Goal: Check status: Check status

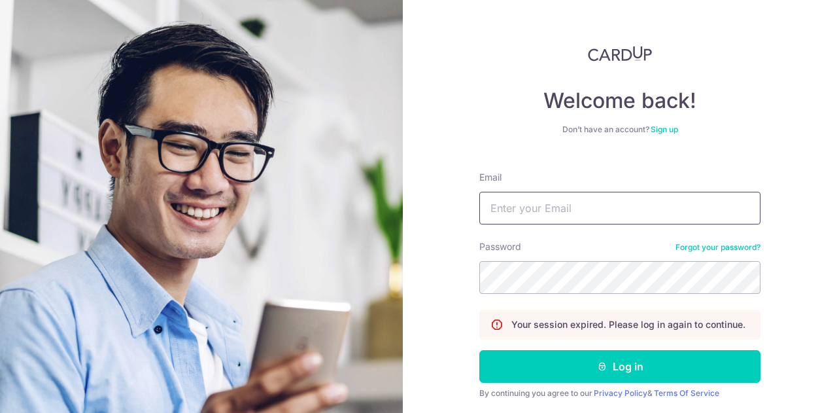
click at [523, 214] on input "Email" at bounding box center [619, 208] width 281 height 33
type input "[EMAIL_ADDRESS][DOMAIN_NAME]"
click at [479, 350] on button "Log in" at bounding box center [619, 366] width 281 height 33
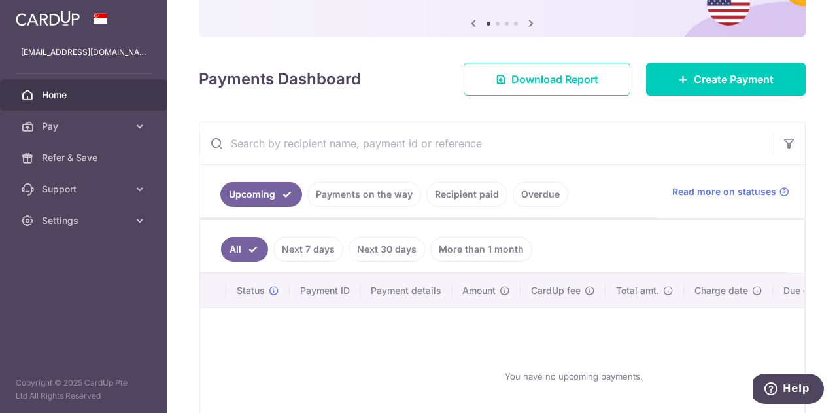
click at [460, 192] on link "Recipient paid" at bounding box center [466, 194] width 81 height 25
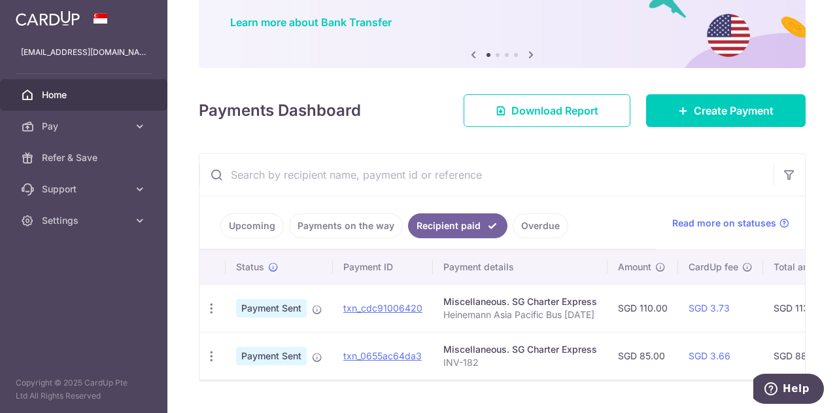
scroll to position [131, 0]
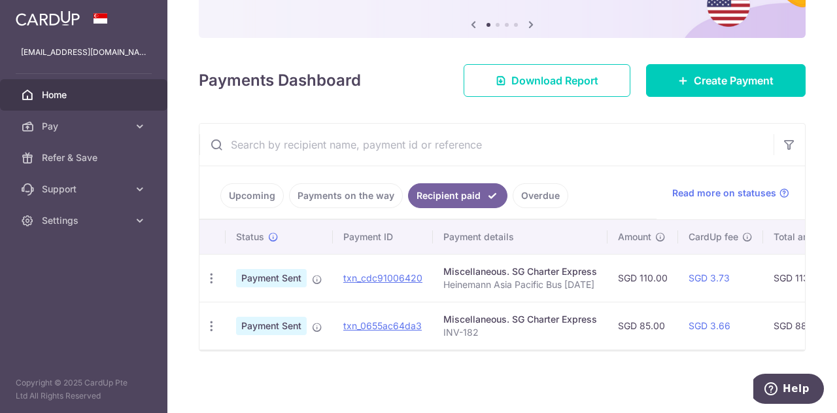
click at [369, 192] on link "Payments on the way" at bounding box center [346, 195] width 114 height 25
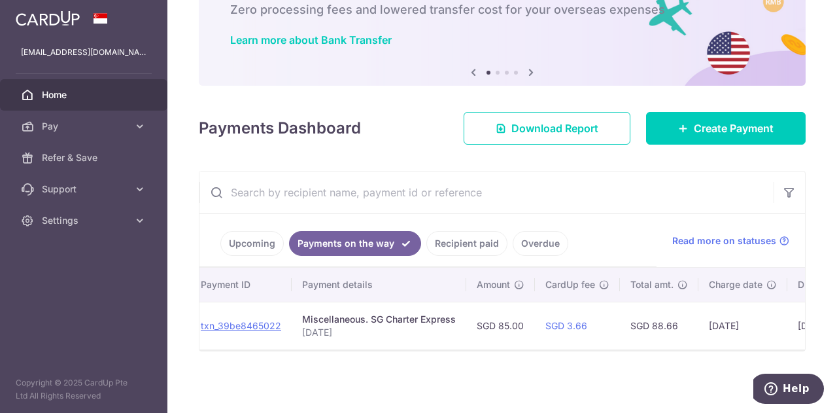
scroll to position [0, 0]
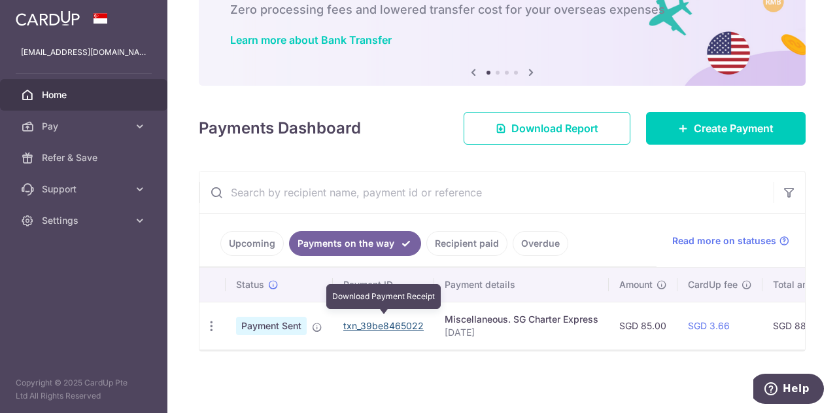
click at [379, 320] on link "txn_39be8465022" at bounding box center [383, 325] width 80 height 11
